Goal: Task Accomplishment & Management: Manage account settings

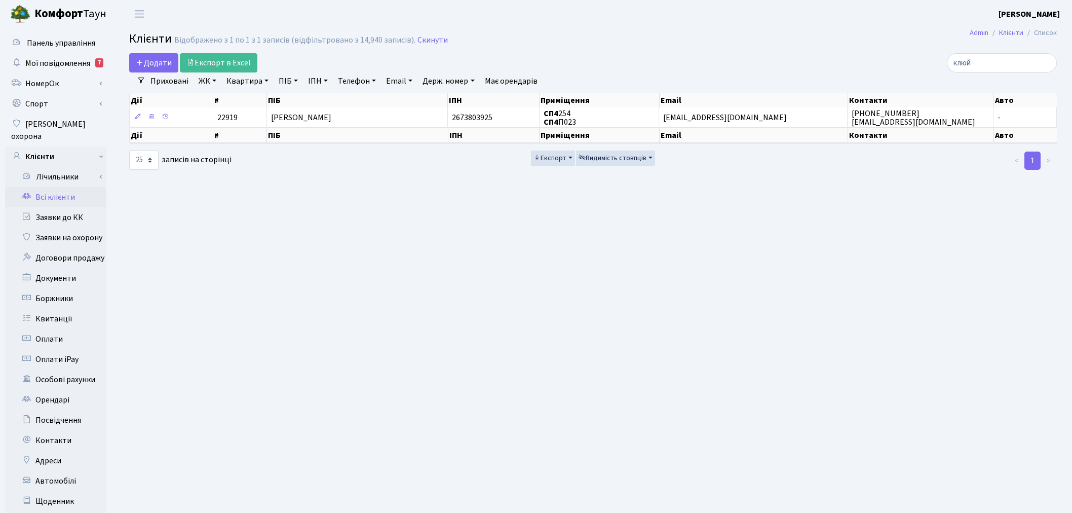
select select "25"
click at [1046, 62] on input "клюй" at bounding box center [1002, 62] width 110 height 19
click at [1028, 61] on input "search" at bounding box center [1002, 62] width 110 height 19
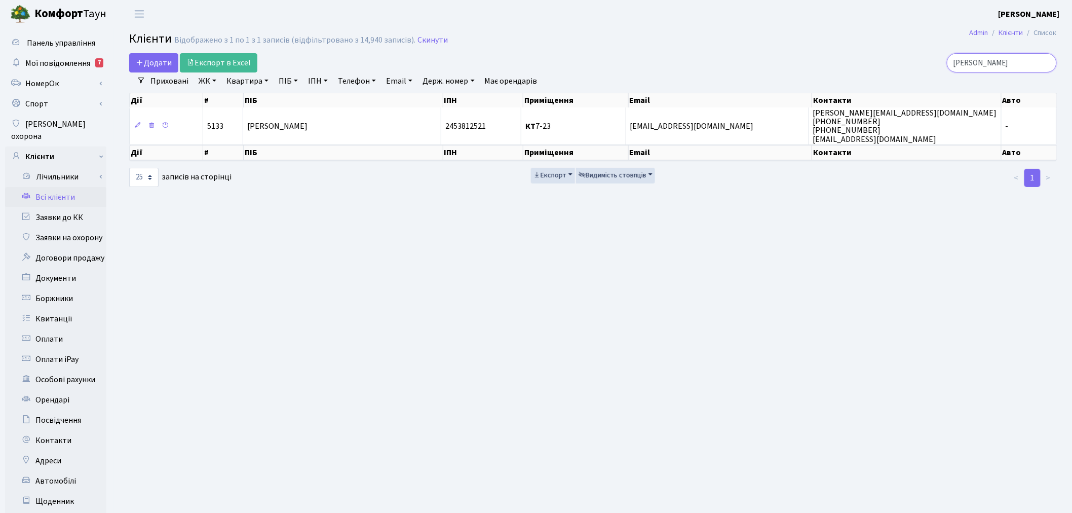
type input "[PERSON_NAME]"
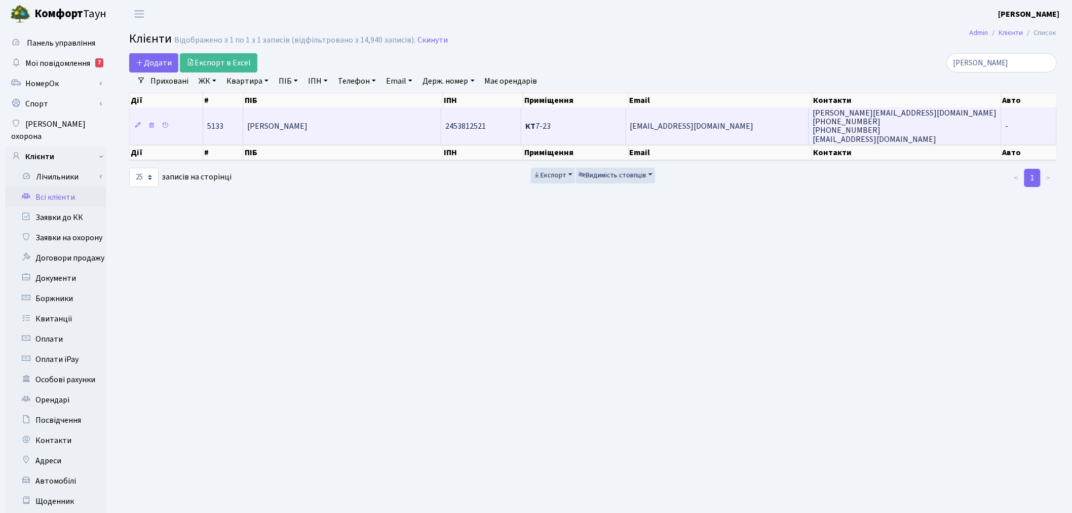
click at [678, 132] on td "[EMAIL_ADDRESS][DOMAIN_NAME]" at bounding box center [717, 125] width 183 height 36
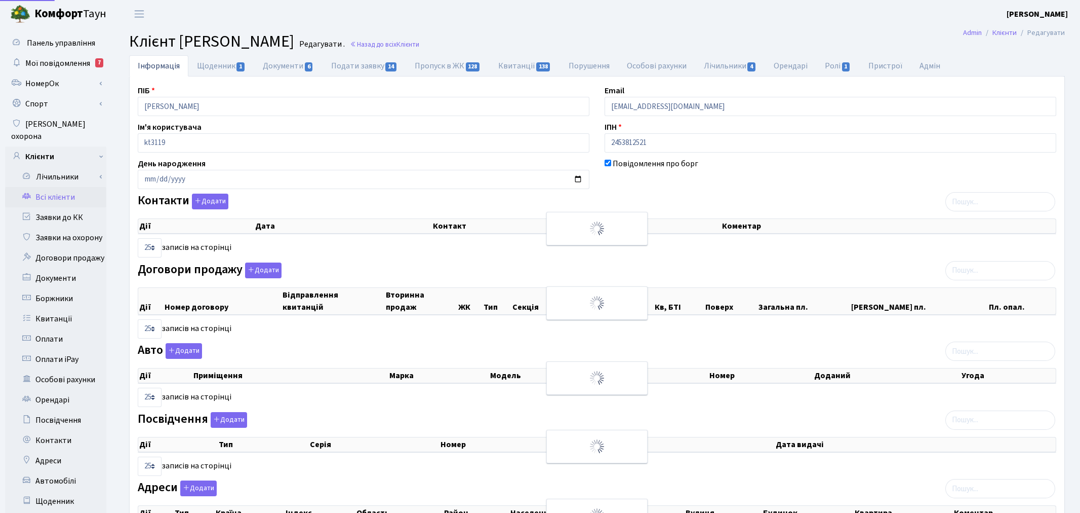
select select "25"
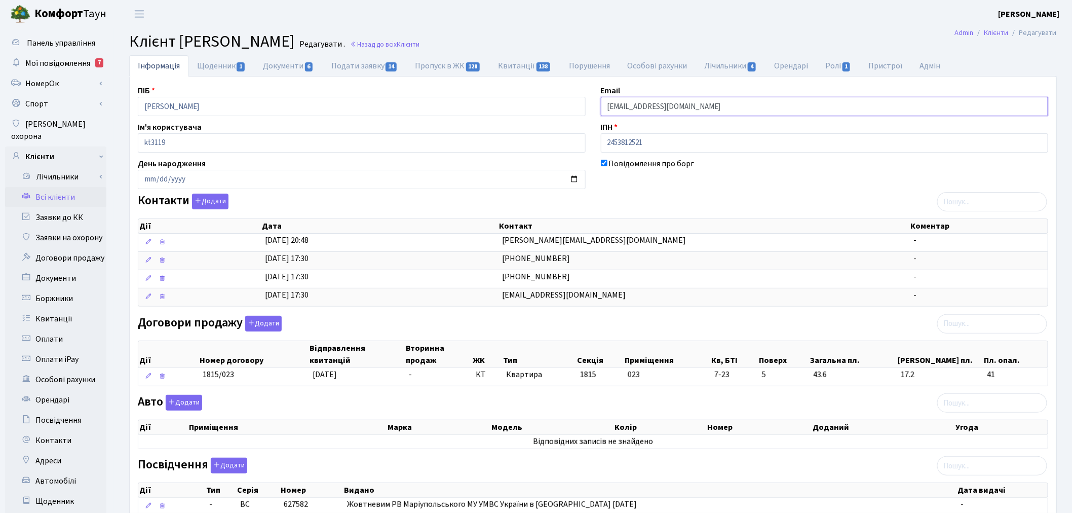
drag, startPoint x: 725, startPoint y: 104, endPoint x: 576, endPoint y: 102, distance: 148.4
click at [576, 102] on div "ПІБ Целіщева Олена Олександрівна Email ol.tselischev@globalmoney.ua Ім'я корист…" at bounding box center [592, 356] width 925 height 543
click at [84, 187] on link "Всі клієнти" at bounding box center [55, 197] width 101 height 20
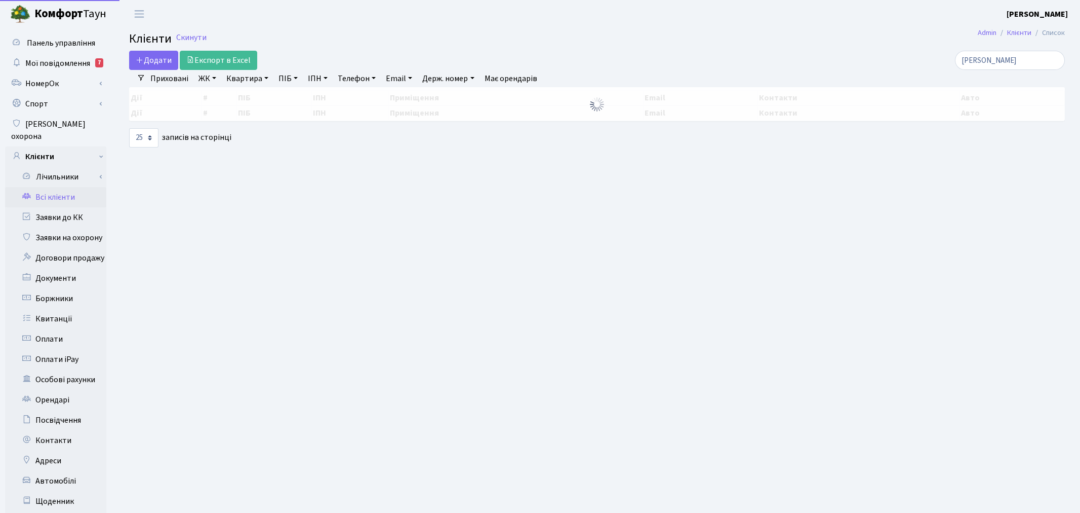
select select "25"
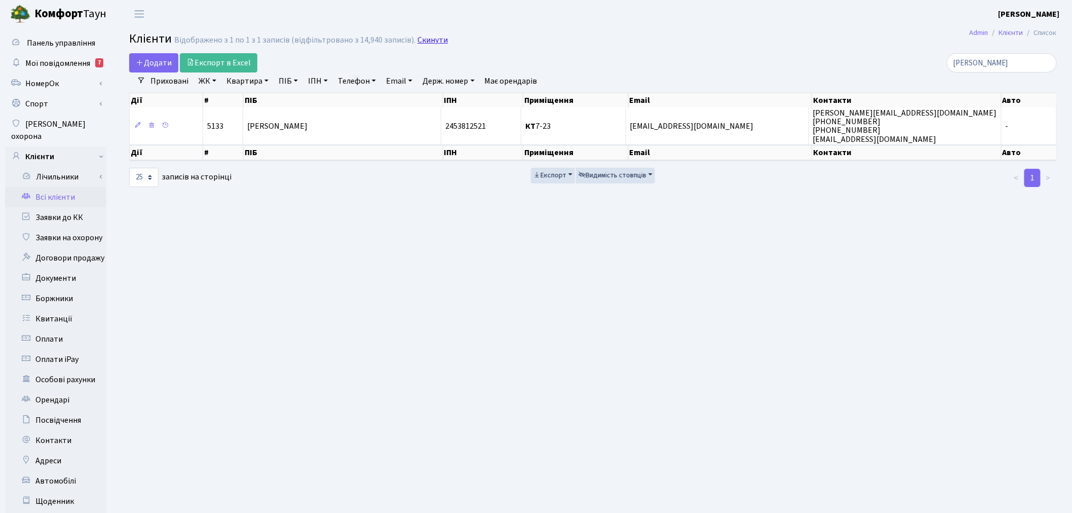
click at [417, 44] on link "Скинути" at bounding box center [432, 40] width 30 height 10
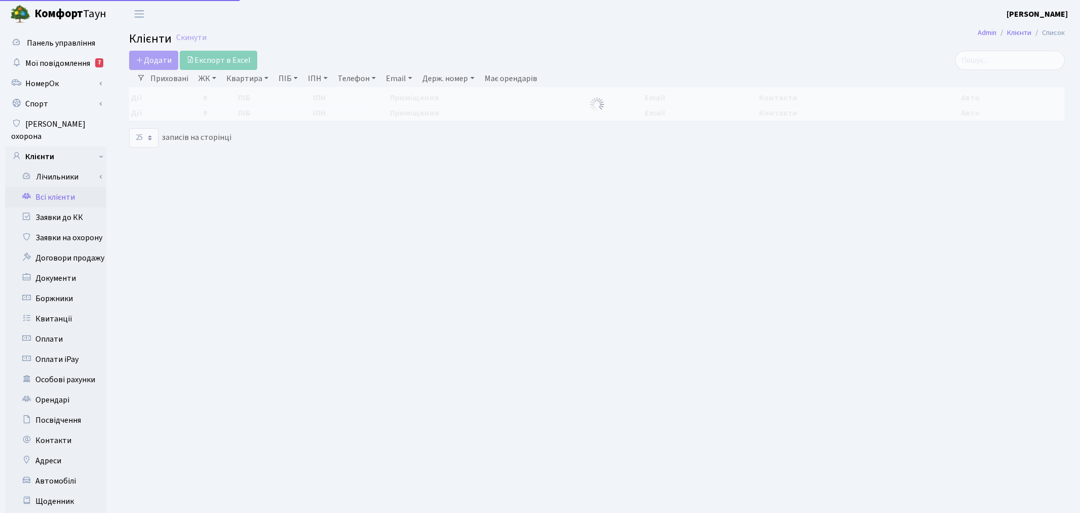
select select "25"
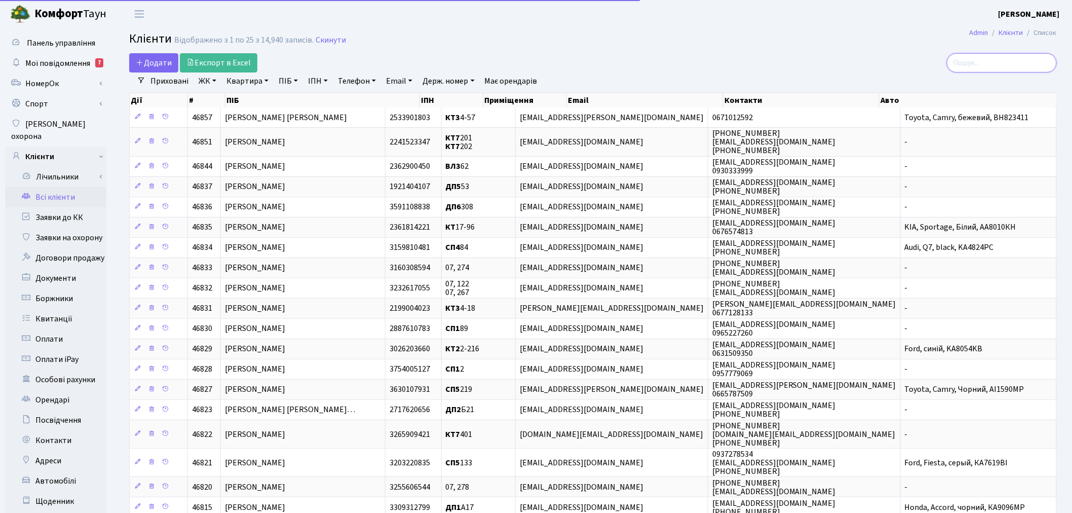
click at [1009, 63] on input "search" at bounding box center [1002, 62] width 110 height 19
paste input "boroavtoblog@gmail.com"
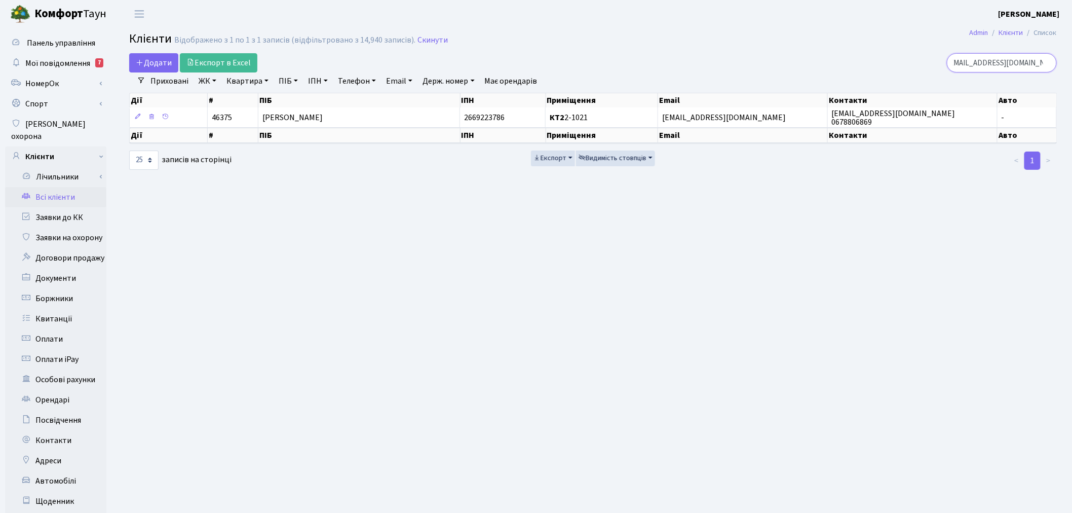
type input "boroavtoblog@gmail.com"
